Goal: Transaction & Acquisition: Purchase product/service

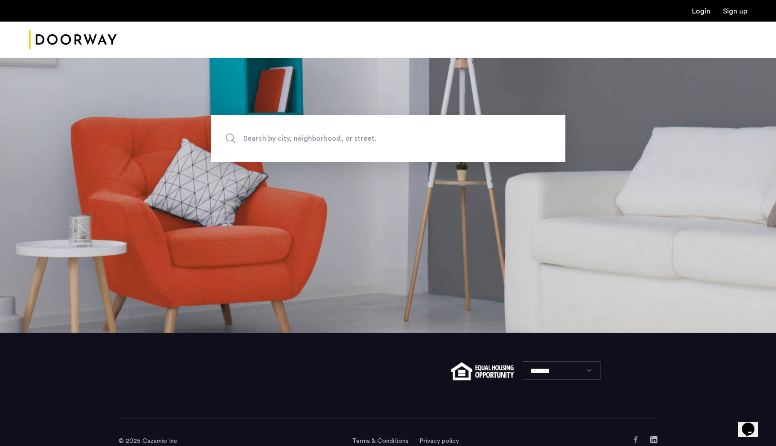
scroll to position [131, 0]
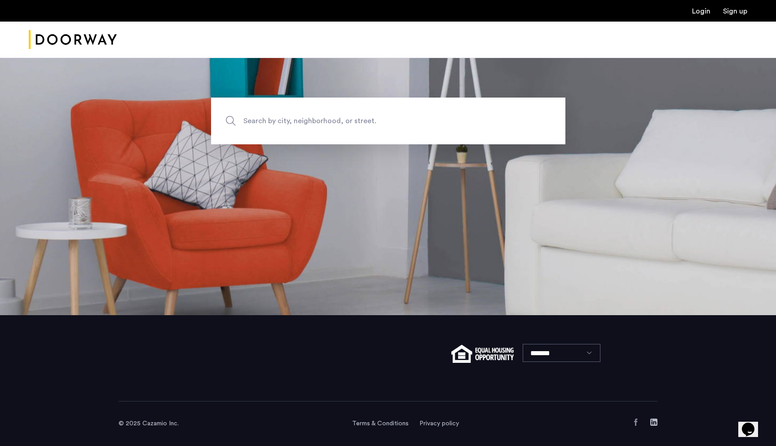
click at [273, 124] on span "Search by city, neighborhood, or street." at bounding box center [368, 121] width 248 height 12
click at [273, 124] on input "Search by city, neighborhood, or street." at bounding box center [388, 121] width 355 height 47
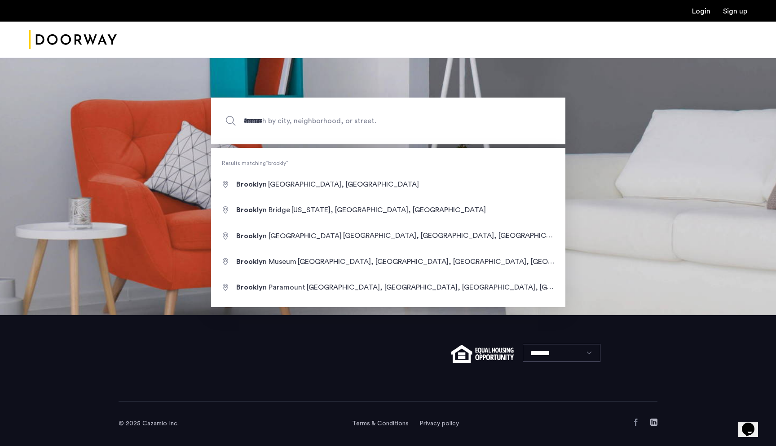
type input "**********"
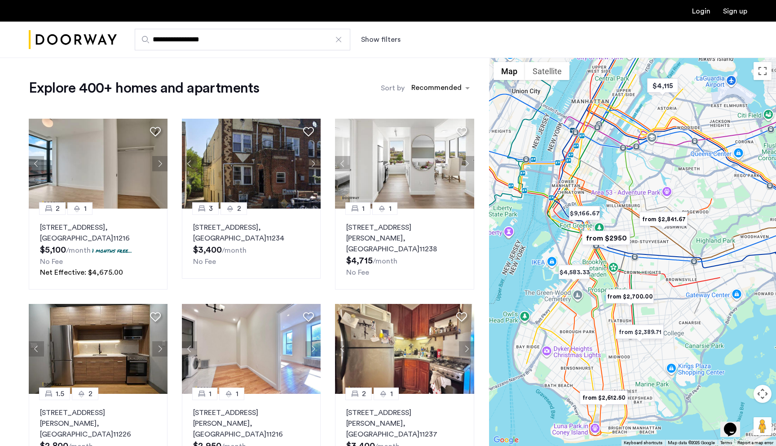
click at [378, 39] on button "Show filters" at bounding box center [381, 39] width 40 height 11
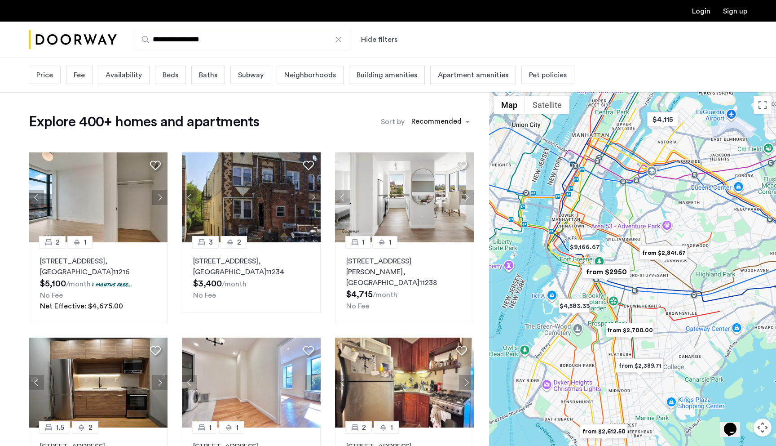
click at [49, 76] on span "Price" at bounding box center [44, 75] width 17 height 11
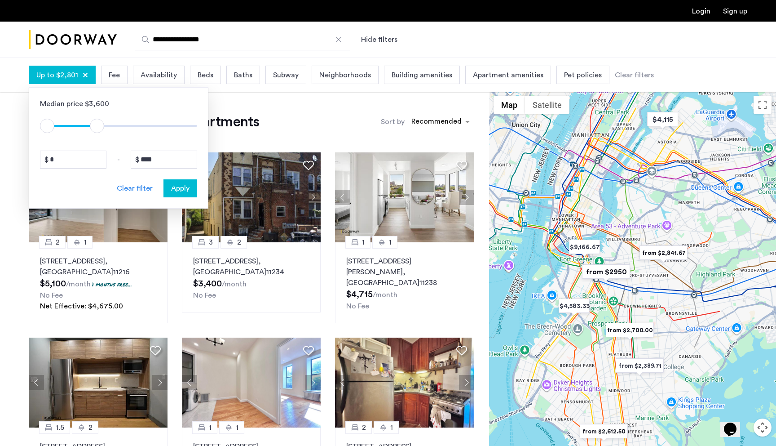
drag, startPoint x: 191, startPoint y: 124, endPoint x: 98, endPoint y: 124, distance: 93.0
click at [98, 124] on span "ngx-slider-max" at bounding box center [97, 126] width 14 height 14
type input "****"
click at [99, 124] on span "ngx-slider-max" at bounding box center [99, 126] width 14 height 14
click at [180, 195] on button "Apply" at bounding box center [181, 188] width 34 height 18
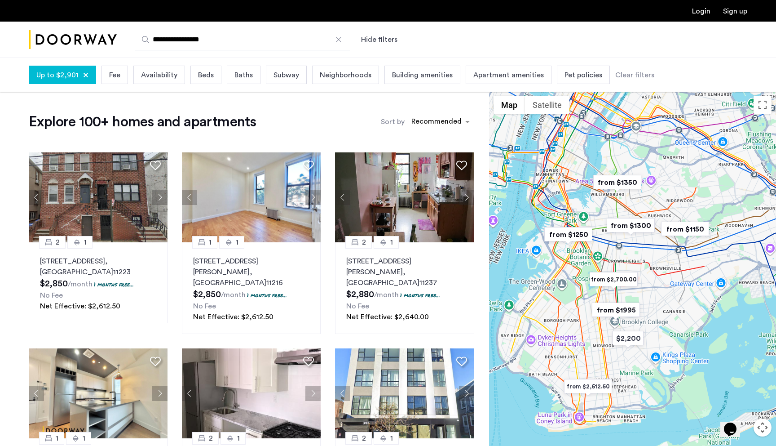
click at [155, 74] on span "Availability" at bounding box center [159, 75] width 36 height 11
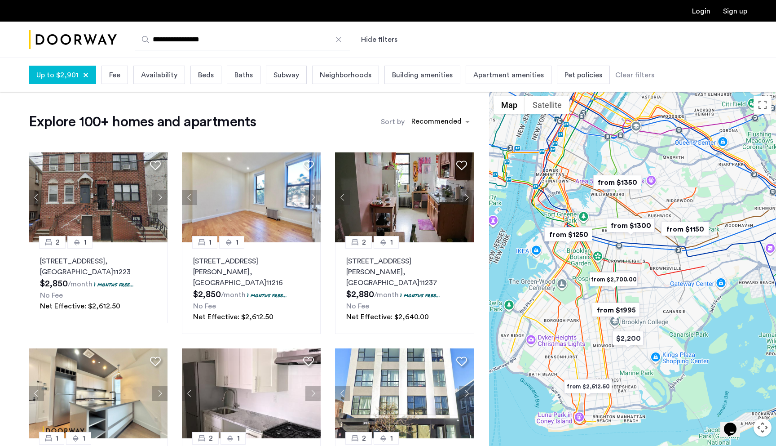
click at [203, 79] on span "Beds" at bounding box center [206, 75] width 16 height 11
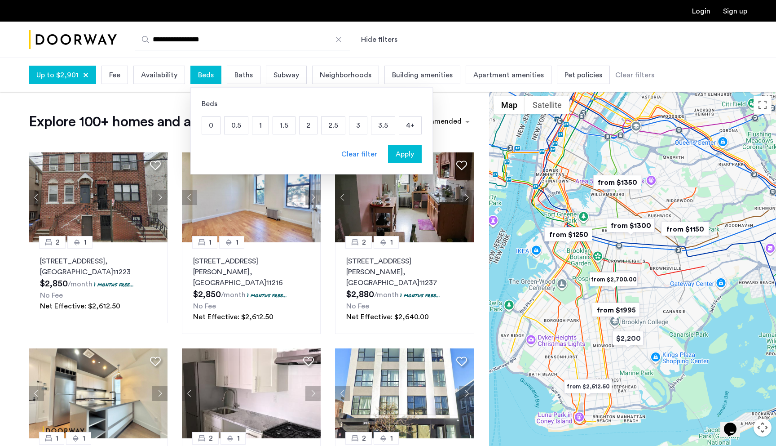
click at [302, 122] on p "2" at bounding box center [309, 125] width 18 height 17
click at [396, 149] on span "Apply" at bounding box center [405, 154] width 18 height 11
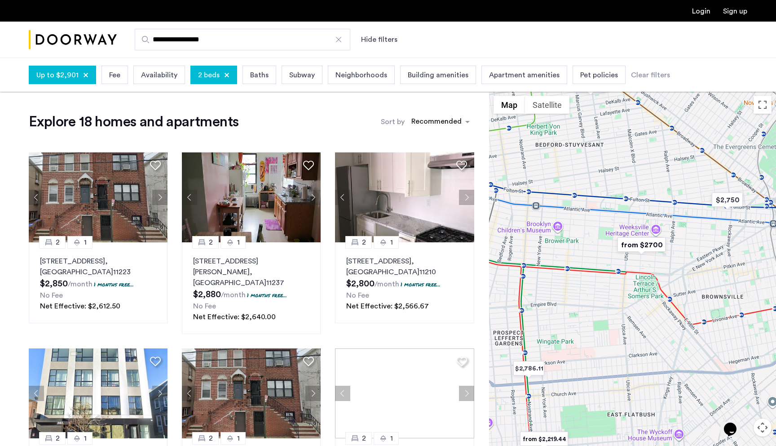
drag, startPoint x: 664, startPoint y: 225, endPoint x: 595, endPoint y: 219, distance: 69.0
click at [595, 220] on div at bounding box center [632, 285] width 287 height 388
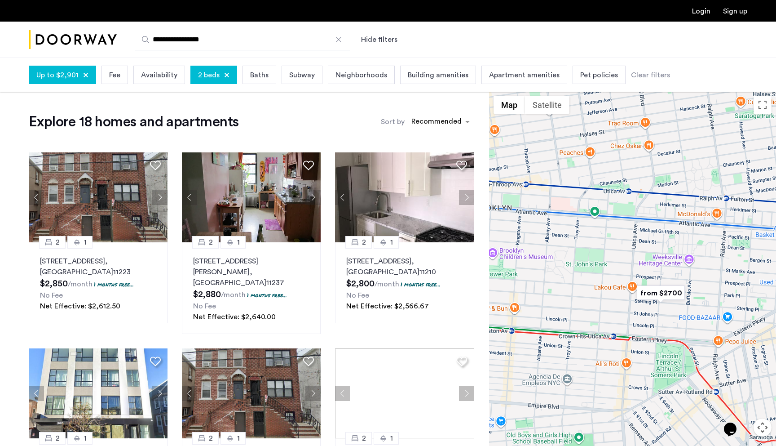
click at [656, 291] on img "from $2700" at bounding box center [661, 293] width 55 height 20
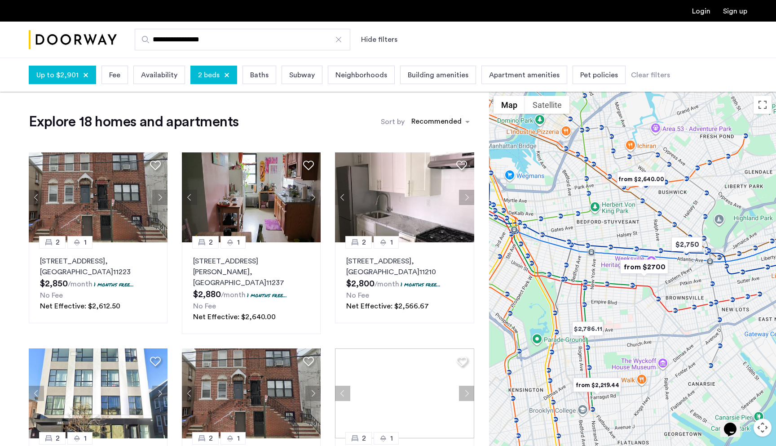
click at [642, 177] on img "from $2,640.00" at bounding box center [641, 179] width 55 height 20
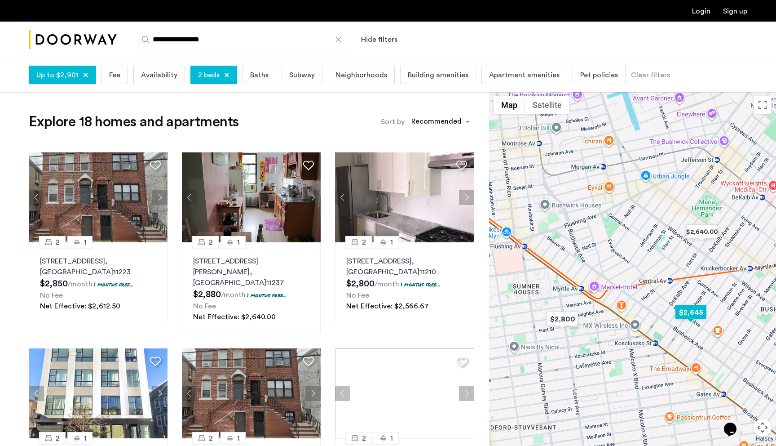
click at [690, 313] on img "$2,645" at bounding box center [691, 312] width 38 height 20
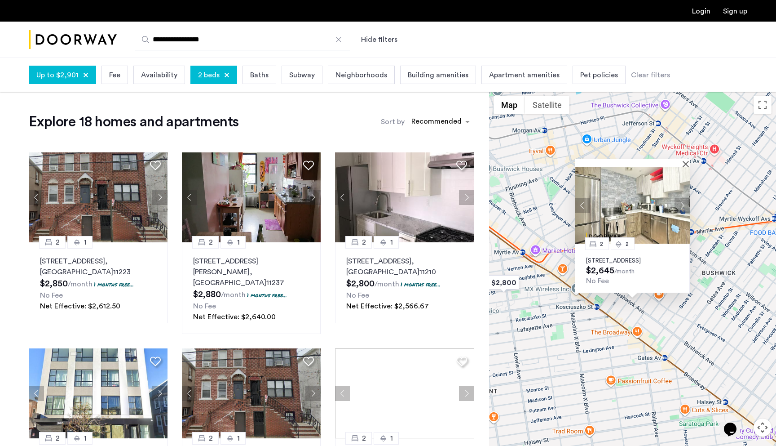
click at [684, 198] on button "Next apartment" at bounding box center [682, 205] width 15 height 15
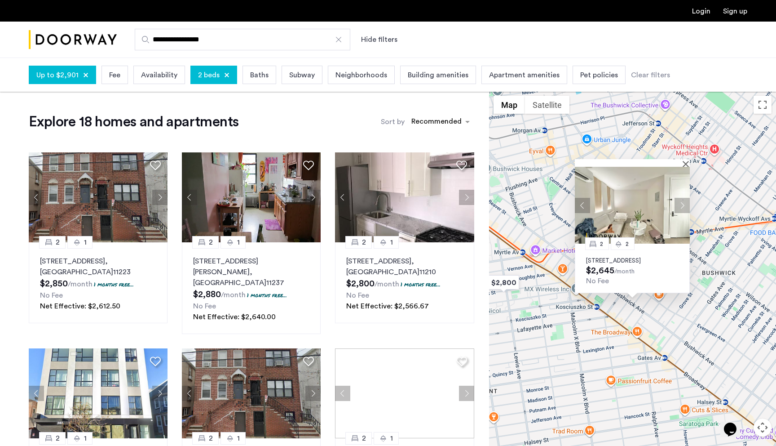
click at [686, 167] on img at bounding box center [632, 205] width 115 height 77
click at [687, 160] on button "Close" at bounding box center [688, 163] width 6 height 6
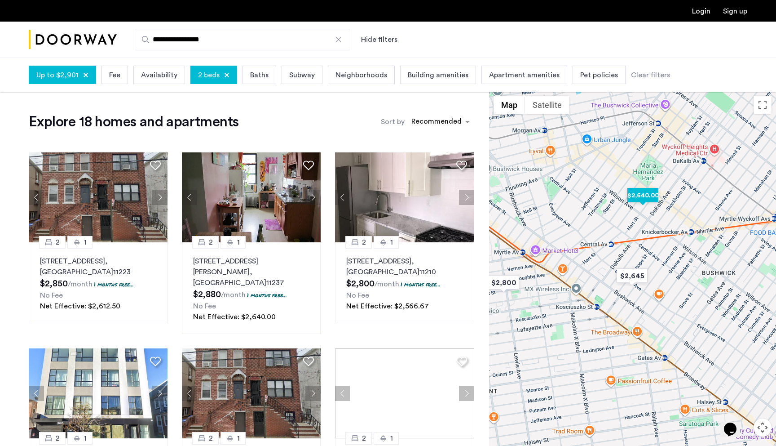
click at [646, 193] on img "$2,640.00" at bounding box center [643, 195] width 38 height 20
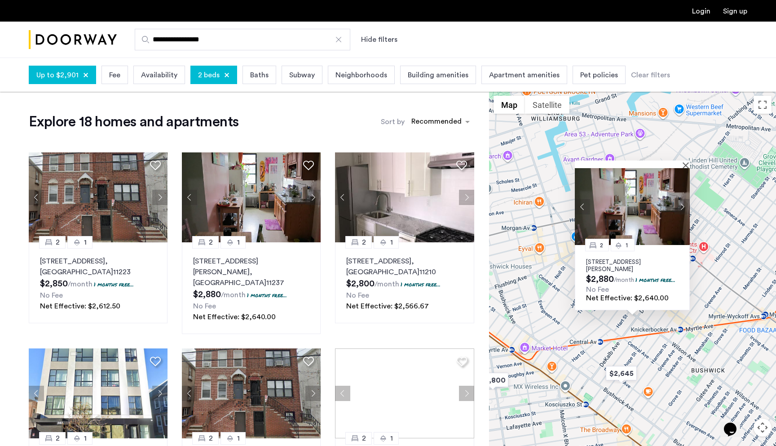
click at [681, 199] on button "Next apartment" at bounding box center [682, 206] width 15 height 15
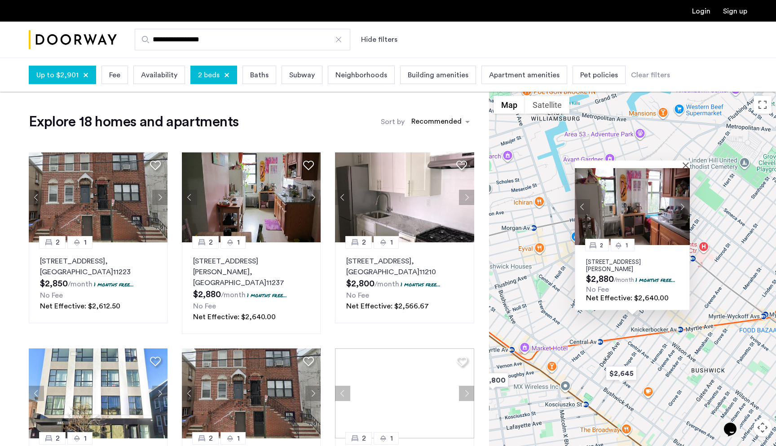
click at [683, 160] on div at bounding box center [629, 164] width 109 height 8
click at [687, 162] on button "Close" at bounding box center [688, 165] width 6 height 6
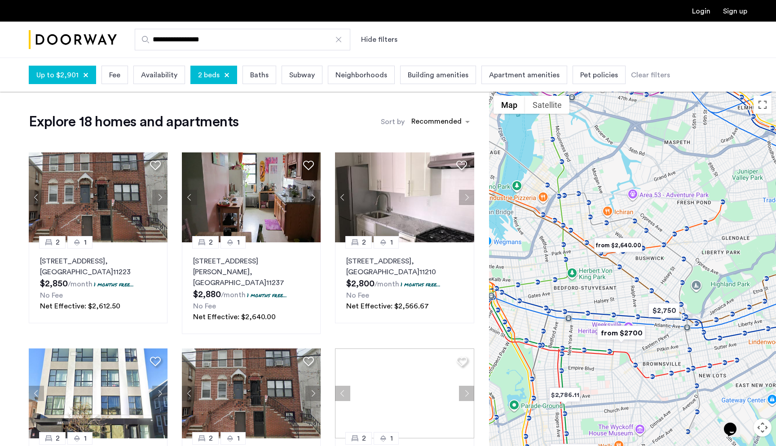
drag, startPoint x: 573, startPoint y: 316, endPoint x: 612, endPoint y: 265, distance: 64.5
click at [612, 265] on div at bounding box center [632, 285] width 287 height 388
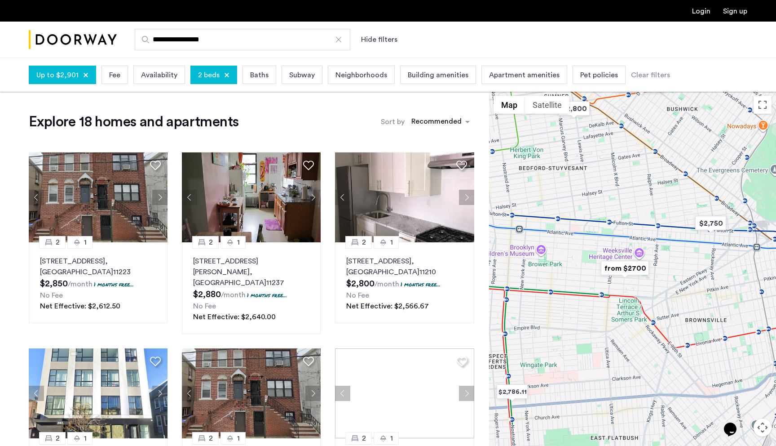
drag, startPoint x: 616, startPoint y: 331, endPoint x: 608, endPoint y: 239, distance: 92.4
click at [608, 239] on div at bounding box center [632, 285] width 287 height 388
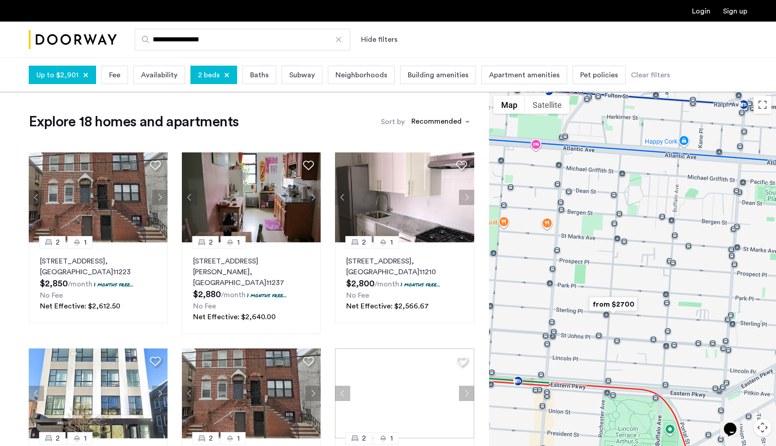
click at [620, 303] on img "from $2700" at bounding box center [613, 304] width 55 height 20
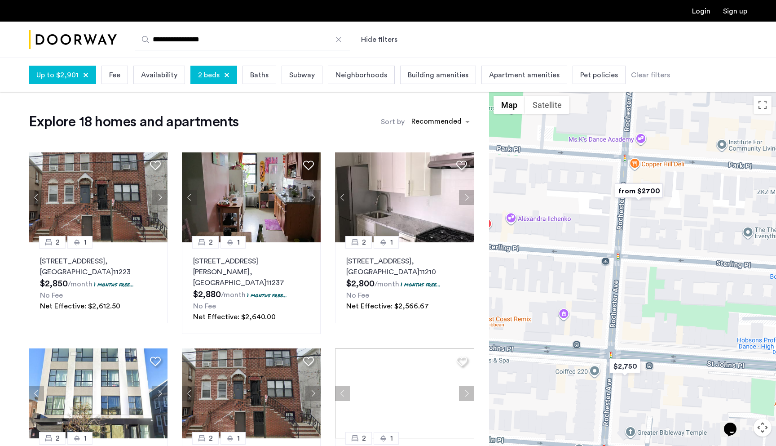
click at [639, 191] on img "from $2700" at bounding box center [639, 191] width 55 height 20
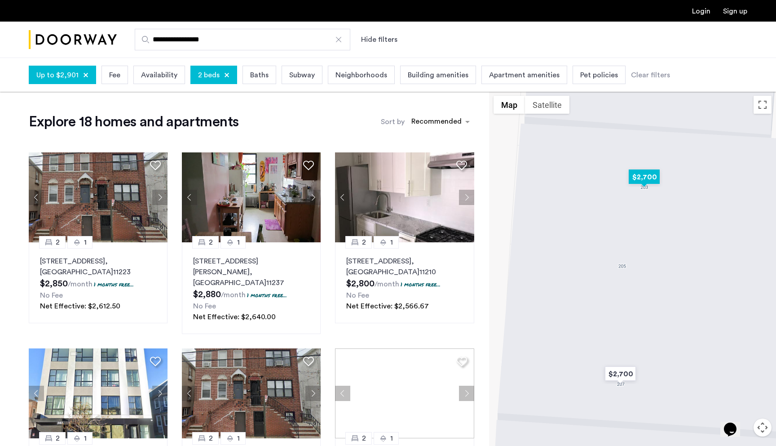
click at [644, 179] on img "$2,700" at bounding box center [644, 177] width 38 height 20
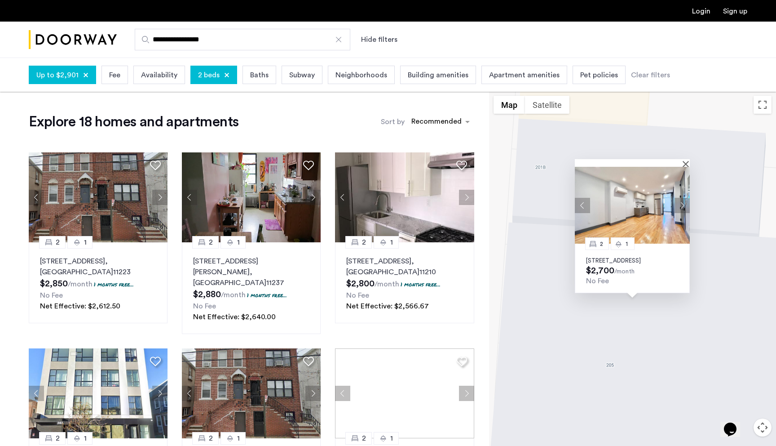
click at [681, 198] on button "Next apartment" at bounding box center [682, 205] width 15 height 15
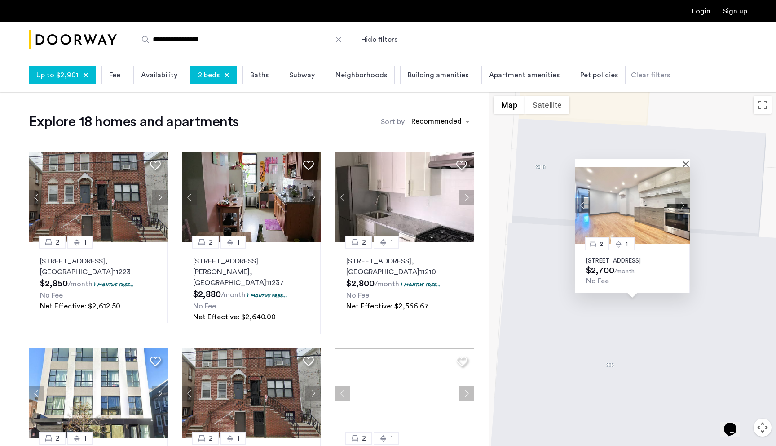
click at [681, 198] on button "Next apartment" at bounding box center [682, 205] width 15 height 15
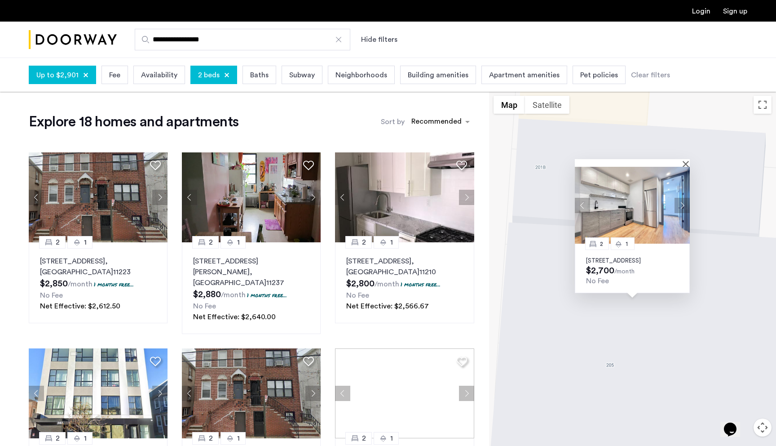
click at [681, 198] on button "Next apartment" at bounding box center [682, 205] width 15 height 15
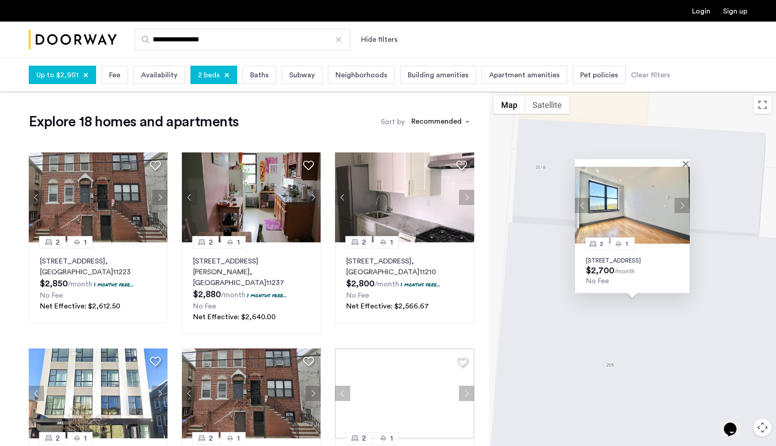
click at [681, 198] on button "Next apartment" at bounding box center [682, 205] width 15 height 15
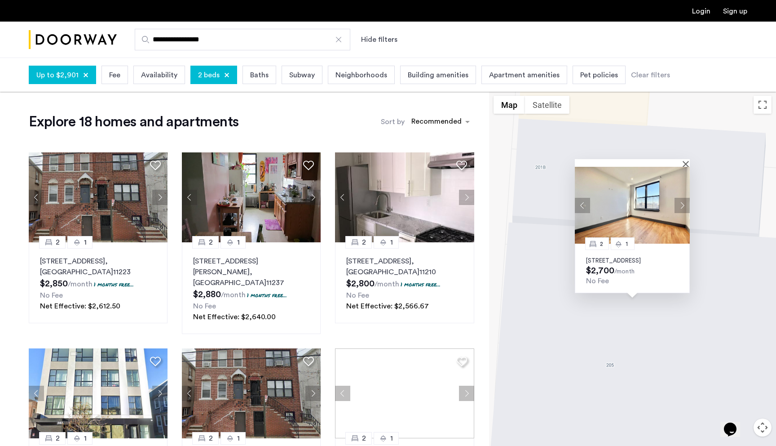
click at [681, 198] on button "Next apartment" at bounding box center [682, 205] width 15 height 15
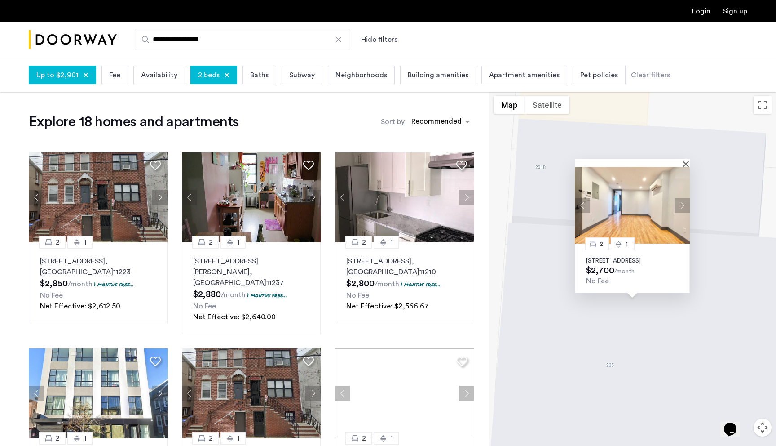
click at [681, 198] on button "Next apartment" at bounding box center [682, 205] width 15 height 15
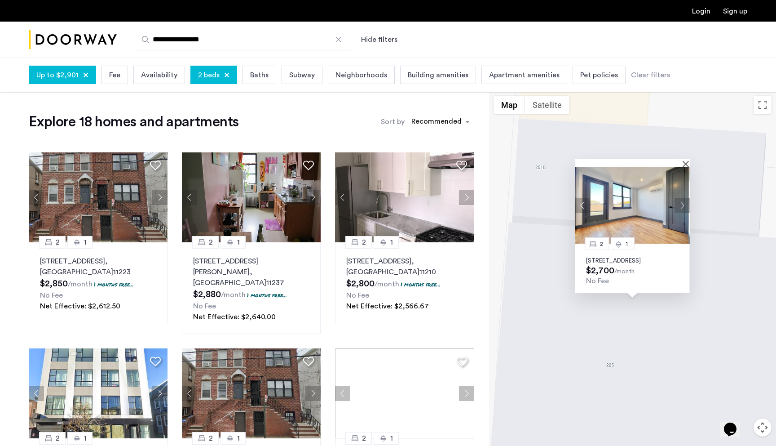
click at [681, 198] on button "Next apartment" at bounding box center [682, 205] width 15 height 15
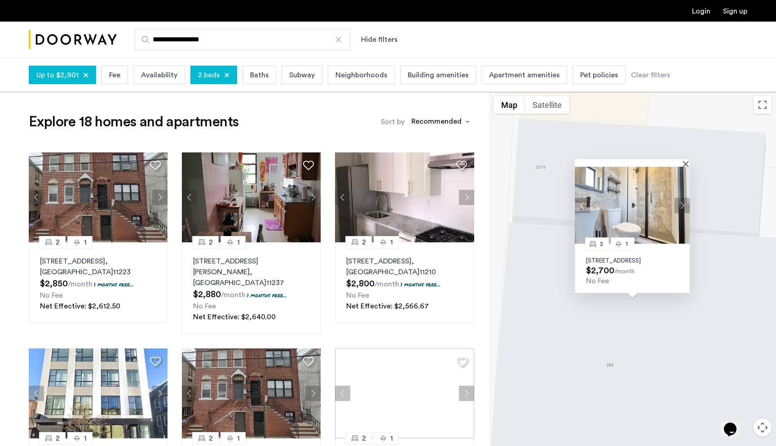
click at [681, 198] on button "Next apartment" at bounding box center [682, 205] width 15 height 15
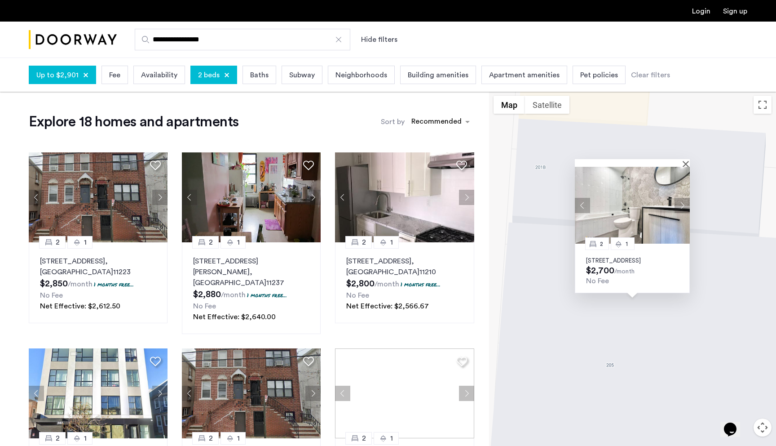
scroll to position [177, 0]
